Goal: Use online tool/utility: Utilize a website feature to perform a specific function

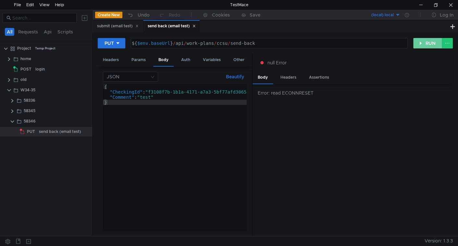
click at [420, 42] on button "RUN" at bounding box center [427, 43] width 29 height 10
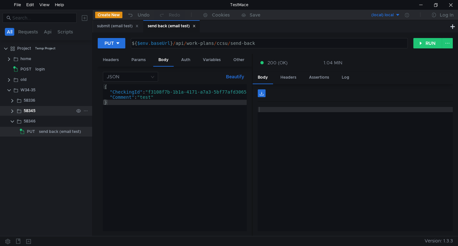
click at [12, 110] on clr-icon at bounding box center [12, 110] width 5 height 5
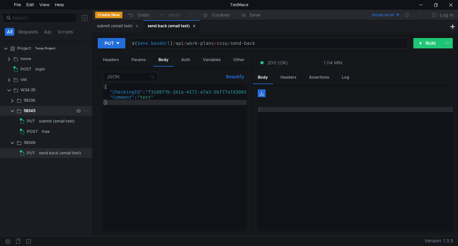
click at [12, 110] on clr-icon at bounding box center [12, 110] width 5 height 5
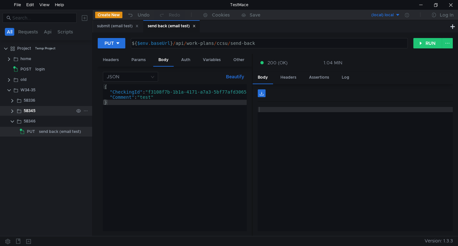
click at [12, 110] on clr-icon at bounding box center [12, 110] width 5 height 5
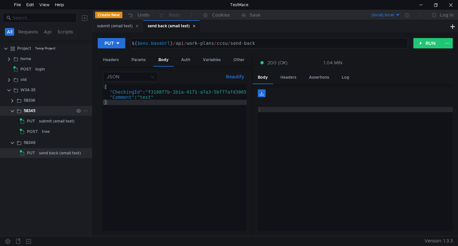
click at [12, 110] on clr-icon at bounding box center [12, 110] width 5 height 5
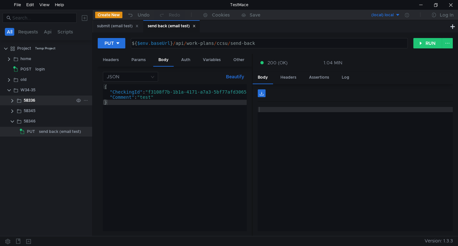
click at [11, 103] on app-app-tree-node-expander at bounding box center [12, 100] width 5 height 10
click at [13, 100] on clr-icon at bounding box center [12, 100] width 5 height 5
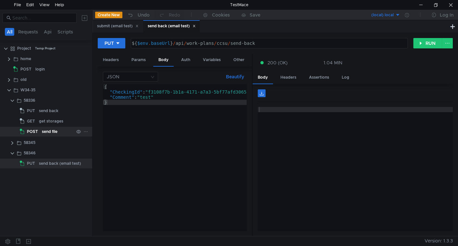
click at [51, 133] on div "send file" at bounding box center [50, 132] width 16 height 10
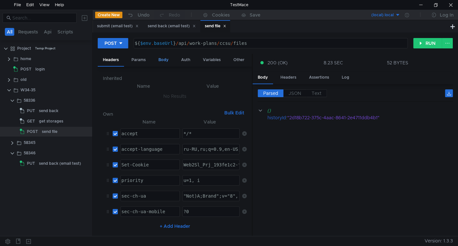
click at [161, 60] on div "Body" at bounding box center [163, 60] width 20 height 12
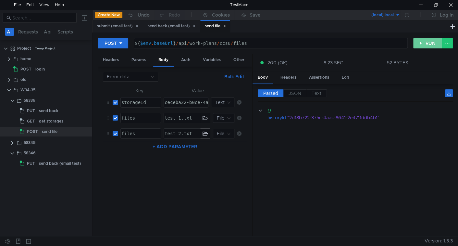
click at [422, 44] on button "RUN" at bounding box center [427, 43] width 29 height 10
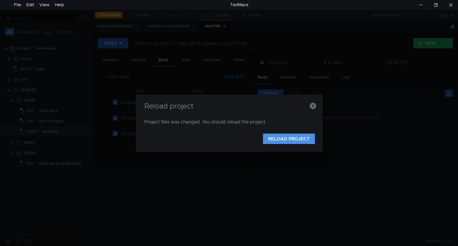
click at [272, 140] on button "RELOAD PROJECT" at bounding box center [289, 138] width 52 height 10
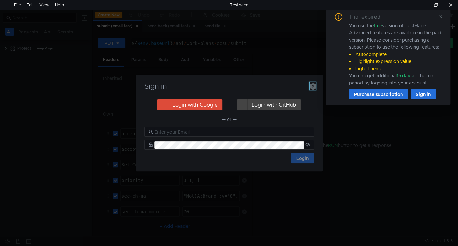
click at [312, 88] on icon "button" at bounding box center [313, 86] width 6 height 6
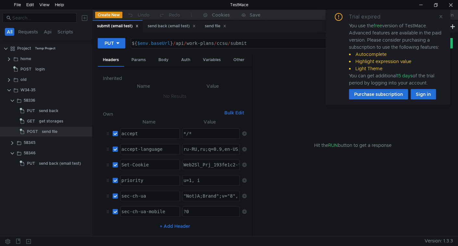
drag, startPoint x: 439, startPoint y: 17, endPoint x: 438, endPoint y: 20, distance: 3.8
click at [439, 17] on icon at bounding box center [440, 16] width 3 height 3
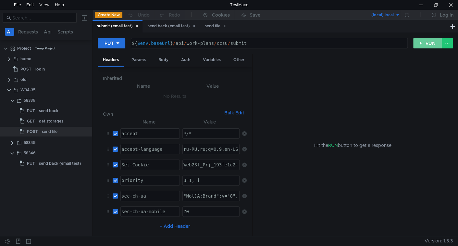
click at [418, 44] on button "RUN" at bounding box center [427, 43] width 29 height 10
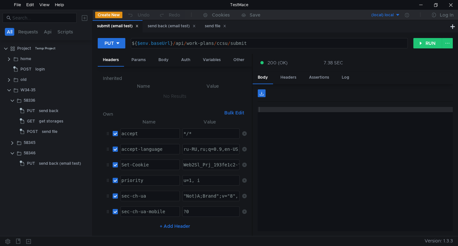
click at [139, 25] on icon at bounding box center [136, 25] width 3 height 3
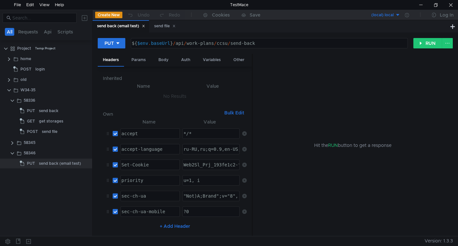
click at [144, 26] on icon at bounding box center [143, 26] width 2 height 2
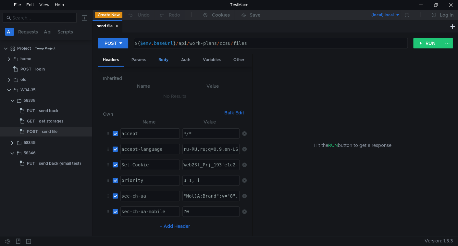
click at [159, 58] on div "Body" at bounding box center [163, 60] width 20 height 12
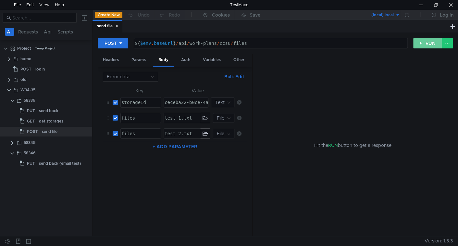
click at [424, 46] on button "RUN" at bounding box center [427, 43] width 29 height 10
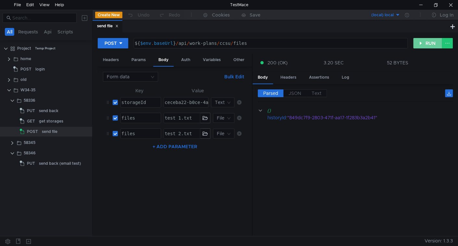
click at [425, 43] on button "RUN" at bounding box center [427, 43] width 29 height 10
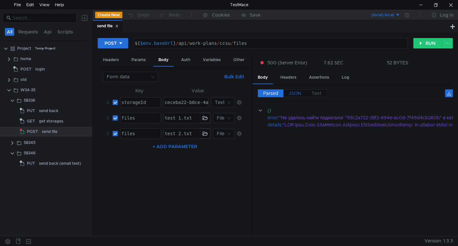
click at [291, 93] on span "JSON" at bounding box center [295, 93] width 13 height 6
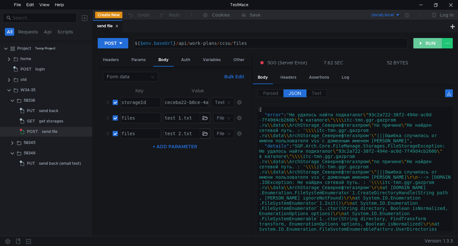
drag, startPoint x: 428, startPoint y: 44, endPoint x: 390, endPoint y: 64, distance: 42.8
click at [428, 45] on button "RUN" at bounding box center [427, 43] width 29 height 10
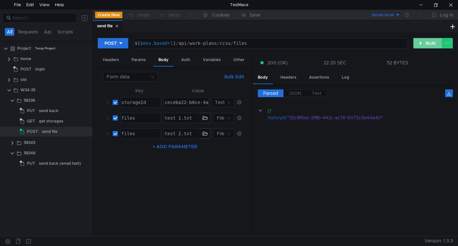
click at [426, 42] on button "RUN" at bounding box center [427, 43] width 29 height 10
